Goal: Check status: Check status

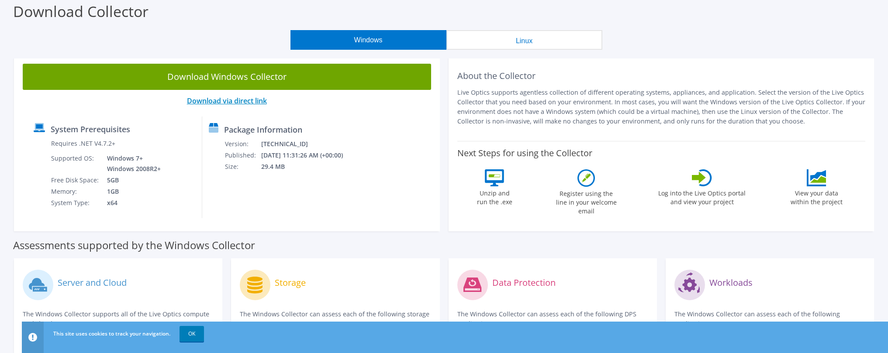
scroll to position [40, 0]
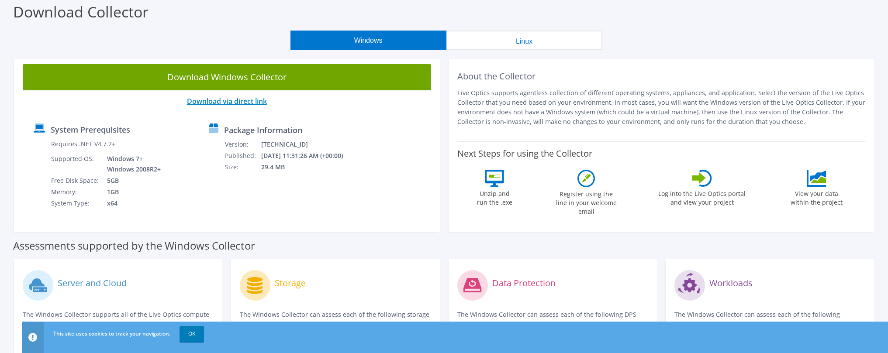
click at [239, 102] on link "Download via direct link" at bounding box center [227, 102] width 80 height 10
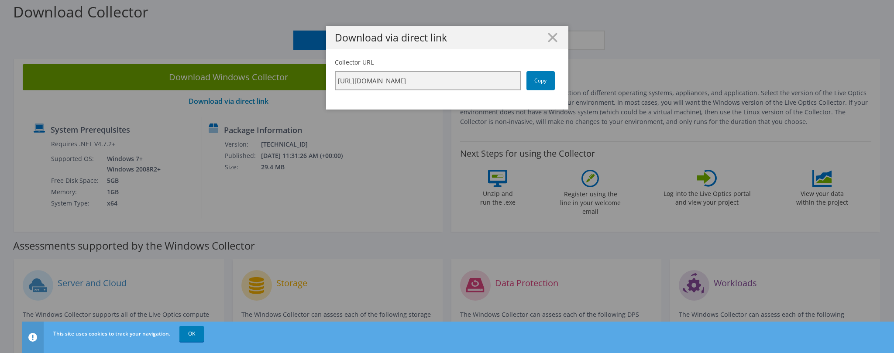
click at [454, 79] on input "[URL][DOMAIN_NAME]" at bounding box center [428, 80] width 186 height 19
click at [541, 83] on link "Copy" at bounding box center [541, 80] width 28 height 19
click at [553, 37] on icon at bounding box center [553, 38] width 10 height 10
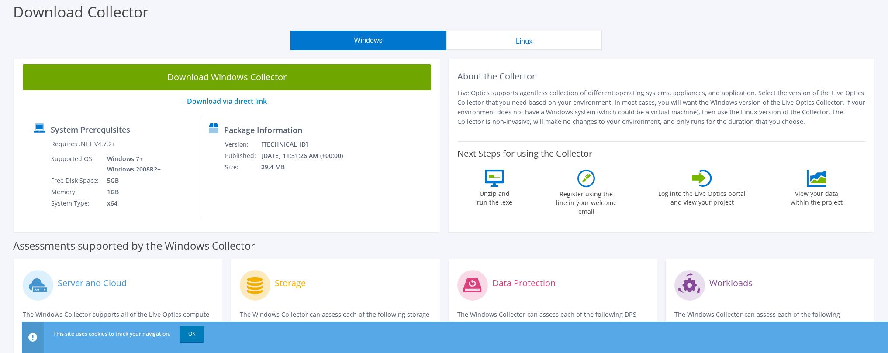
click at [518, 44] on button "Linux" at bounding box center [524, 41] width 156 height 20
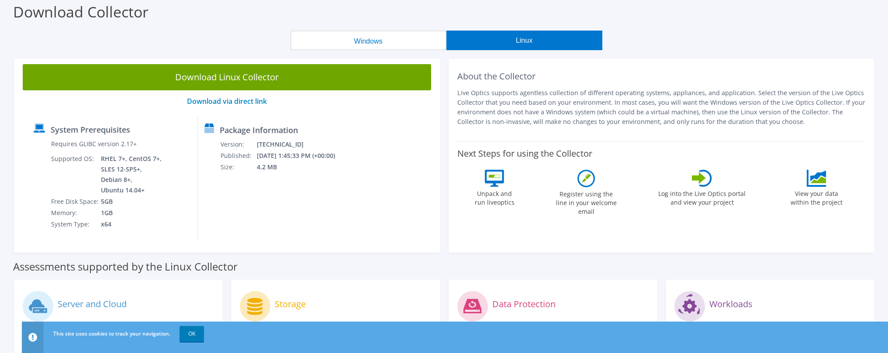
click at [364, 35] on button "Windows" at bounding box center [368, 41] width 156 height 20
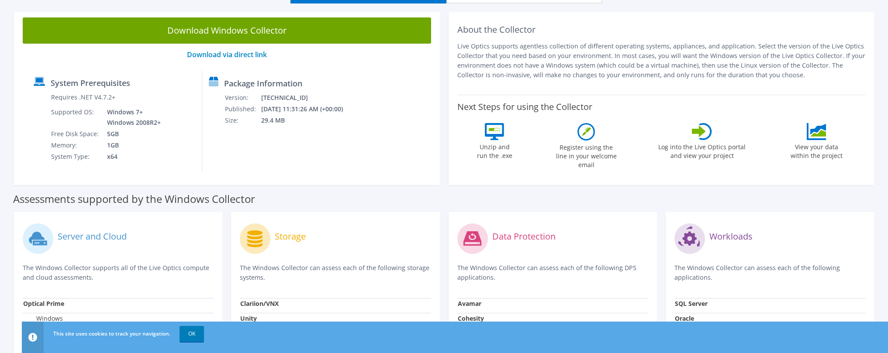
scroll to position [0, 0]
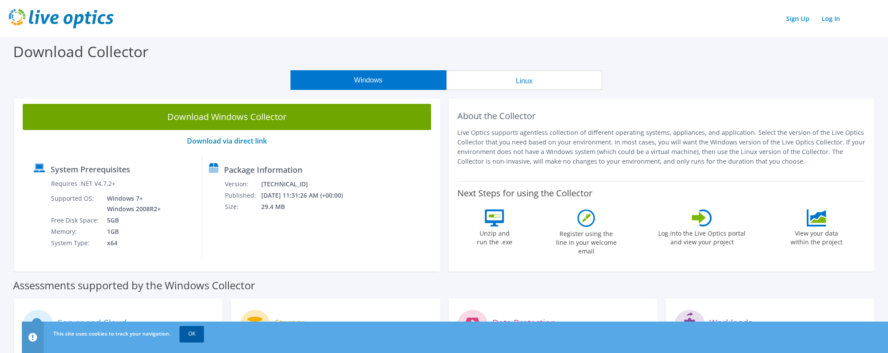
click at [192, 331] on link "OK" at bounding box center [191, 334] width 24 height 16
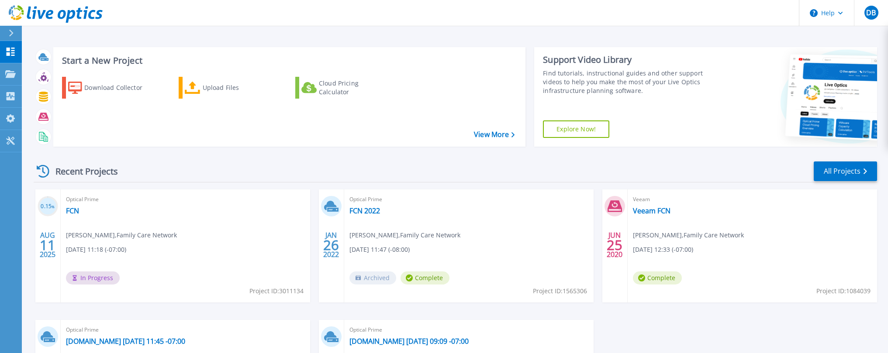
click at [103, 230] on div "Optical Prime FCN Derrick Bovenkamp , Family Care Network 08/11/2025, 11:18 (-0…" at bounding box center [185, 246] width 249 height 113
click at [71, 189] on div "Recent Projects All Projects 0.15 % AUG 11 2025 Optical Prime FCN Derrick Boven…" at bounding box center [455, 306] width 843 height 304
click at [42, 203] on h3 "0.15 %" at bounding box center [48, 207] width 21 height 10
click at [45, 204] on h3 "0.15 %" at bounding box center [48, 207] width 21 height 10
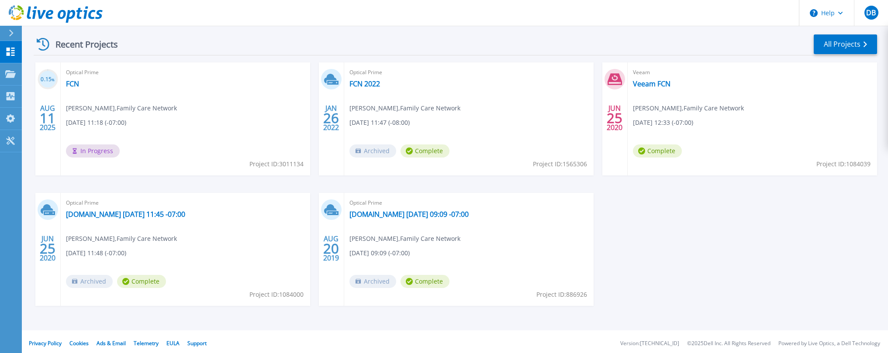
scroll to position [128, 0]
click at [102, 156] on span "In Progress" at bounding box center [93, 150] width 54 height 13
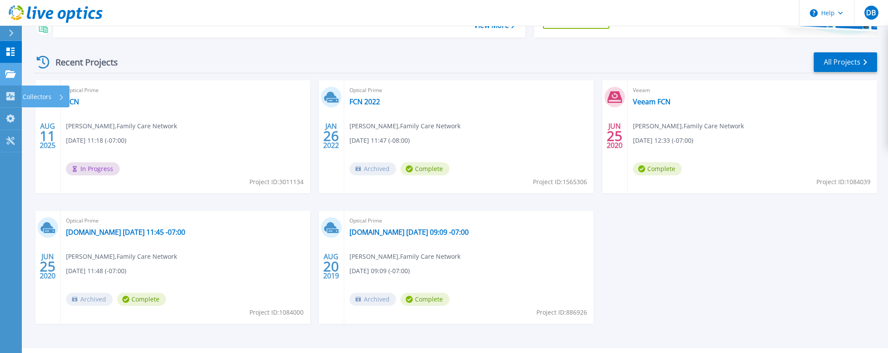
scroll to position [62, 0]
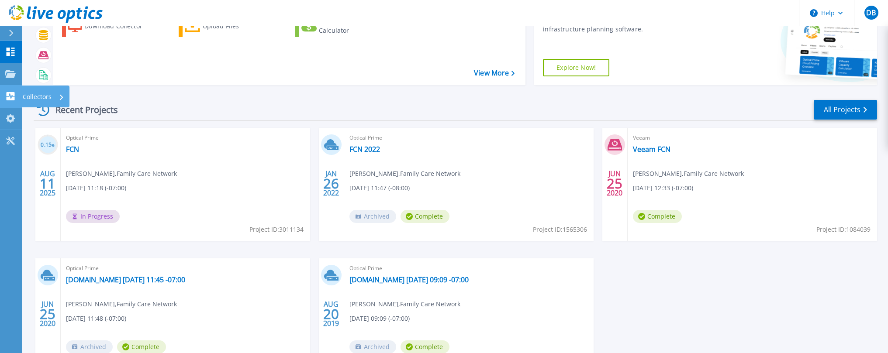
click at [42, 94] on p "Collectors" at bounding box center [37, 97] width 29 height 23
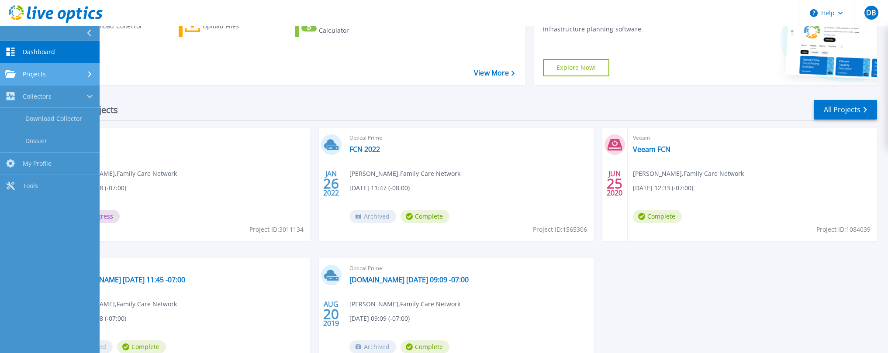
click at [42, 69] on link "Projects Projects" at bounding box center [50, 74] width 100 height 22
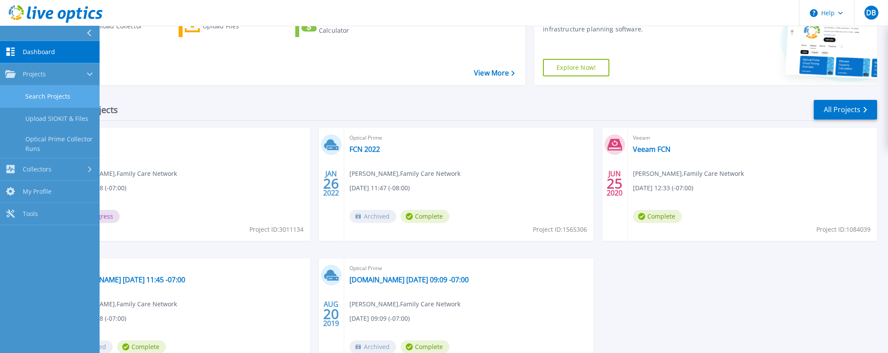
click at [47, 95] on link "Search Projects" at bounding box center [50, 97] width 100 height 22
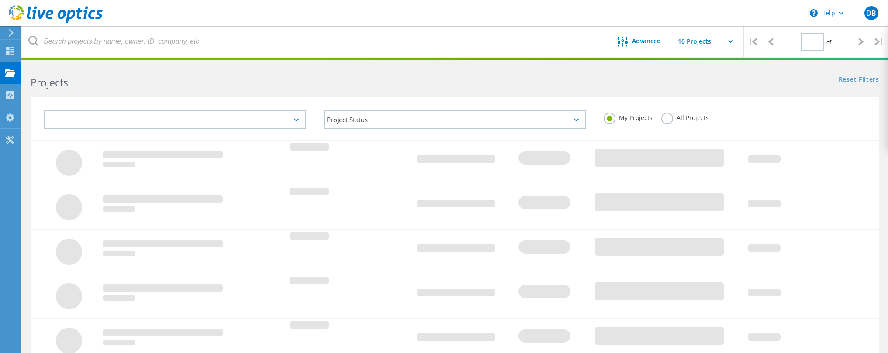
type input "1"
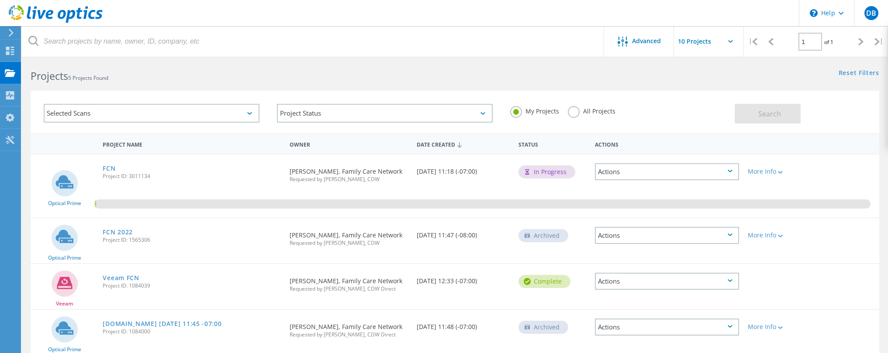
scroll to position [18, 0]
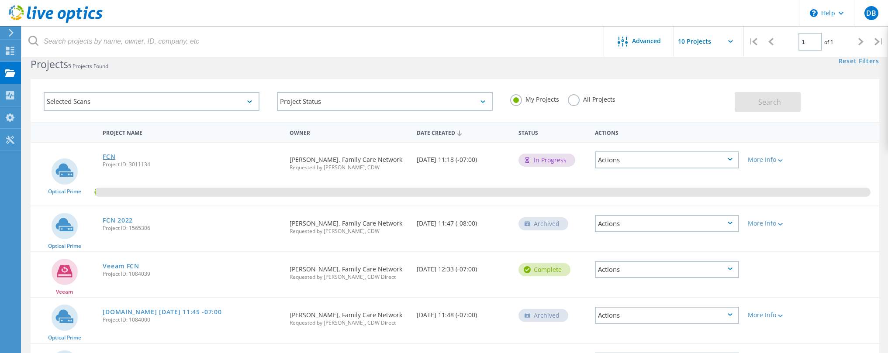
click at [113, 155] on link "FCN" at bounding box center [109, 157] width 13 height 6
